Goal: Task Accomplishment & Management: Complete application form

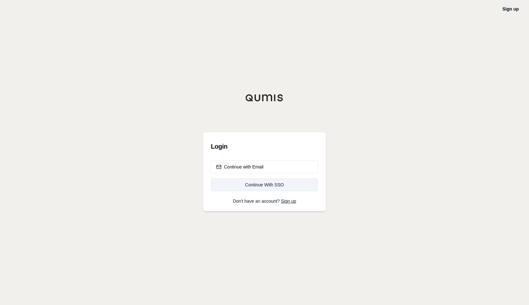
click at [253, 184] on div "Continue With SSO" at bounding box center [264, 185] width 97 height 6
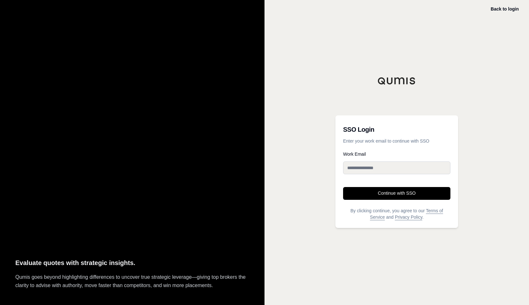
click at [368, 167] on input "Work Email" at bounding box center [396, 167] width 107 height 13
type input "**********"
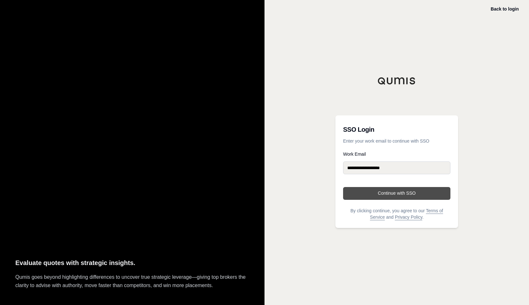
click at [409, 194] on button "Continue with SSO" at bounding box center [396, 193] width 107 height 13
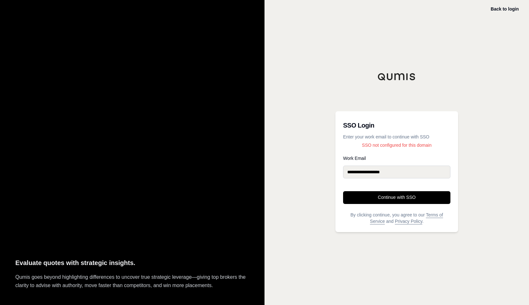
click at [397, 74] on img at bounding box center [397, 77] width 38 height 8
click at [23, 276] on p "Qumis goes beyond highlighting differences to uncover true strategic leverage—g…" at bounding box center [132, 281] width 234 height 17
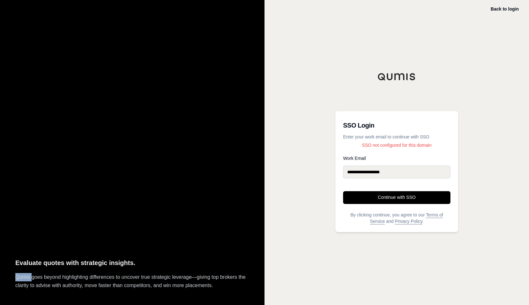
copy p "Qumis"
click at [500, 7] on link "Back to login" at bounding box center [505, 8] width 28 height 5
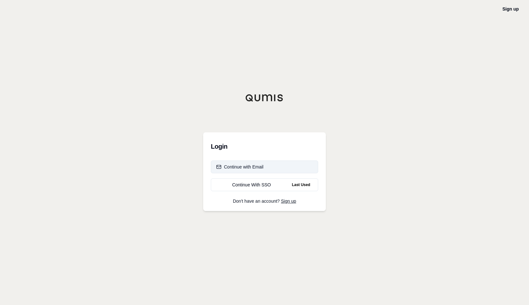
click at [241, 168] on div "Continue with Email" at bounding box center [239, 167] width 47 height 6
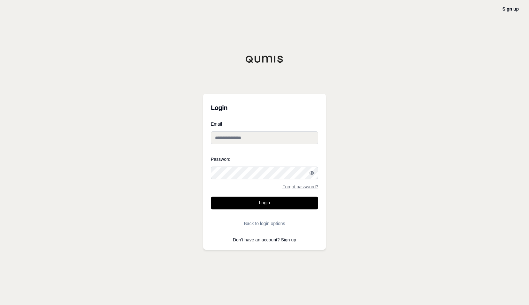
click at [370, 170] on div "Sign up Login Email Password Forgot password? Login Back to login options Don't…" at bounding box center [264, 152] width 529 height 305
click at [292, 239] on link "Sign up" at bounding box center [288, 239] width 15 height 5
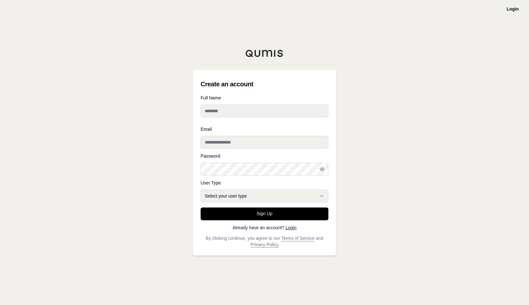
click at [384, 152] on div "**********" at bounding box center [264, 152] width 529 height 305
